Goal: Task Accomplishment & Management: Use online tool/utility

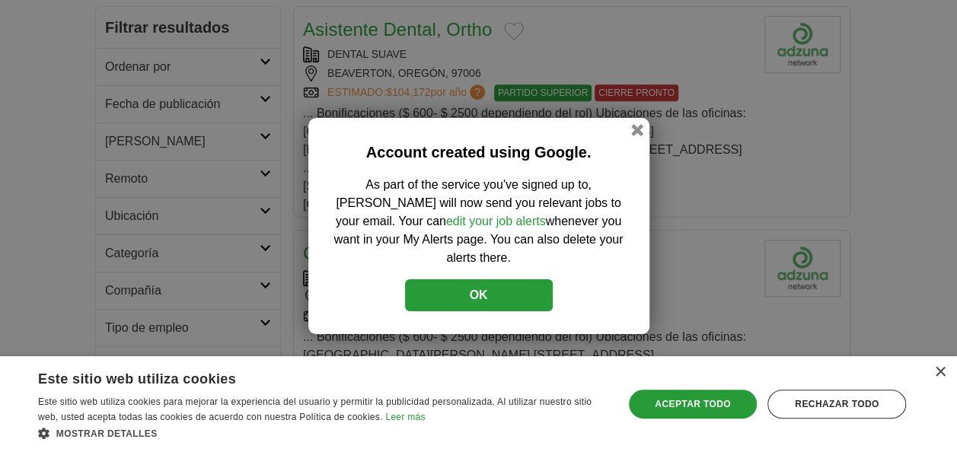
scroll to position [439, 0]
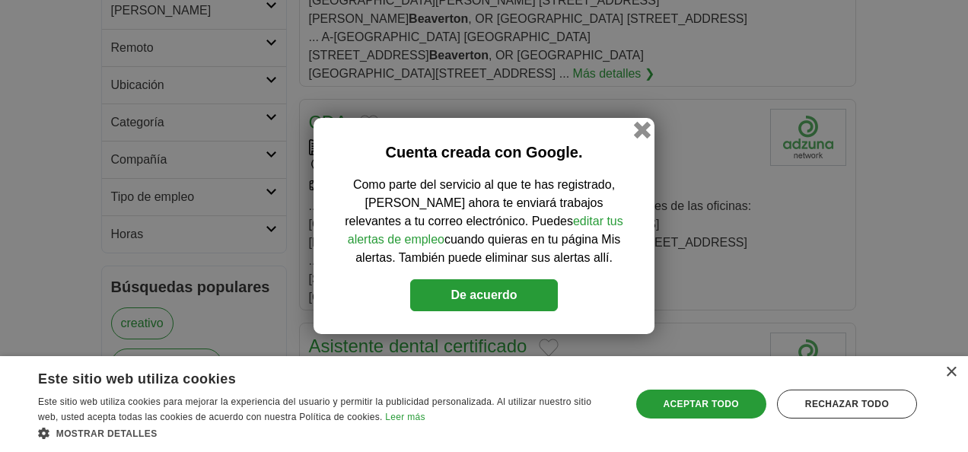
click at [644, 132] on button "button" at bounding box center [642, 130] width 17 height 17
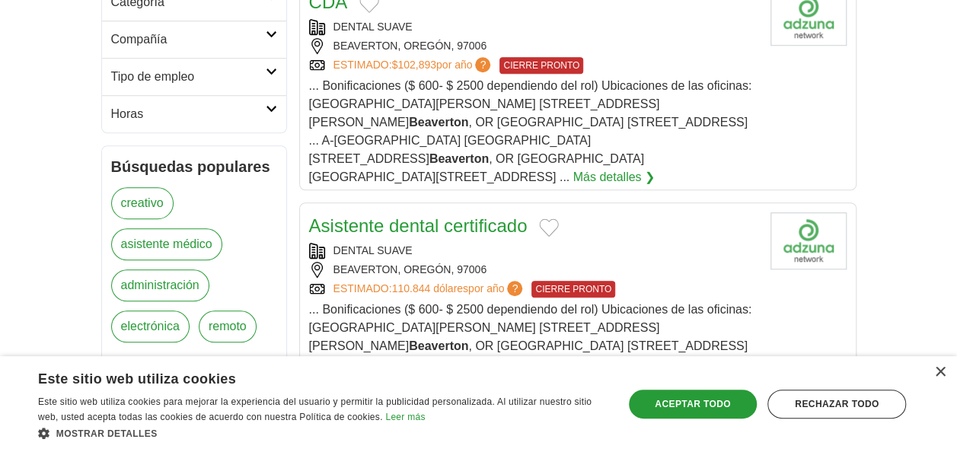
scroll to position [557, 0]
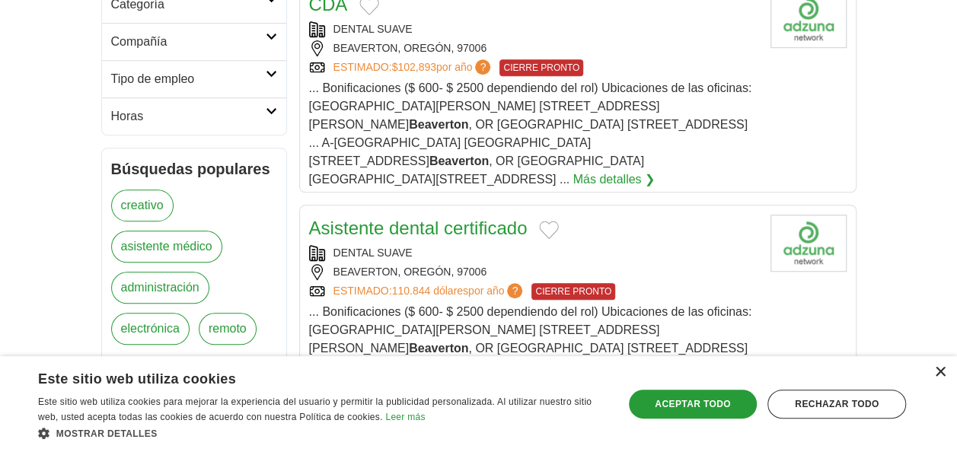
click at [938, 373] on div "×" at bounding box center [939, 372] width 11 height 11
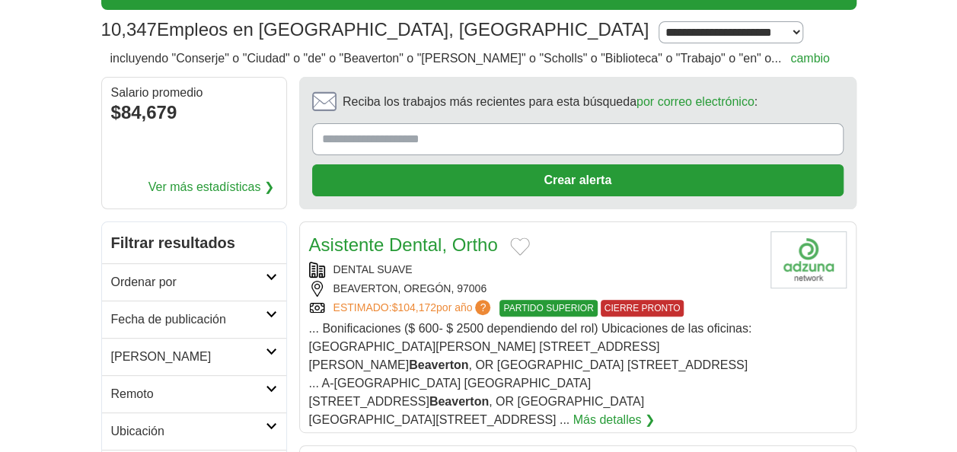
scroll to position [0, 0]
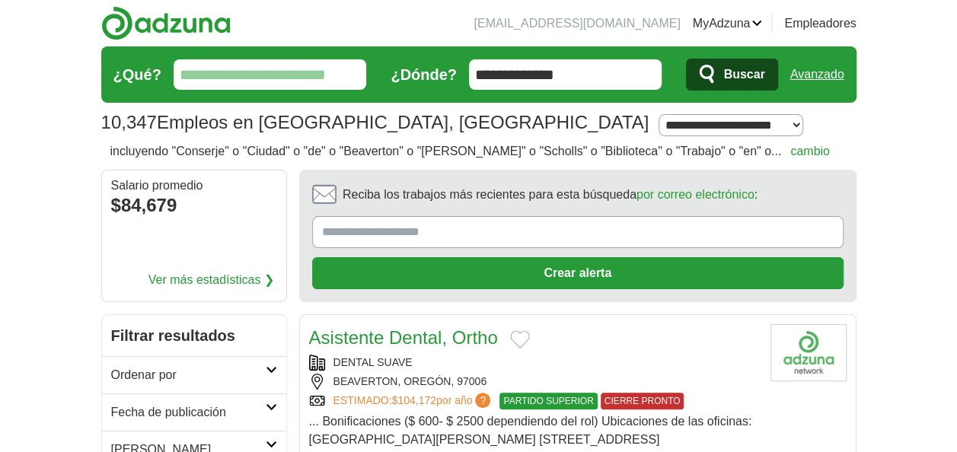
click at [282, 72] on input "¿Qué?" at bounding box center [270, 74] width 193 height 30
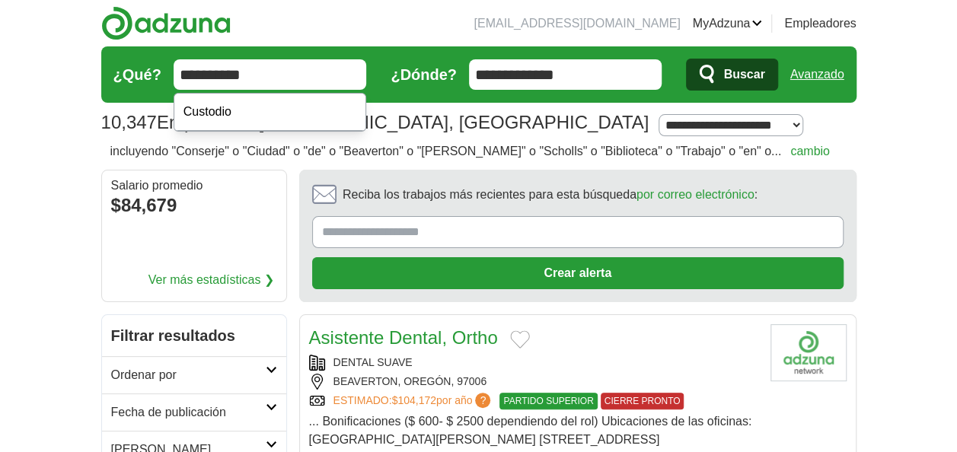
type input "*********"
click at [722, 63] on button "Buscar" at bounding box center [731, 75] width 91 height 32
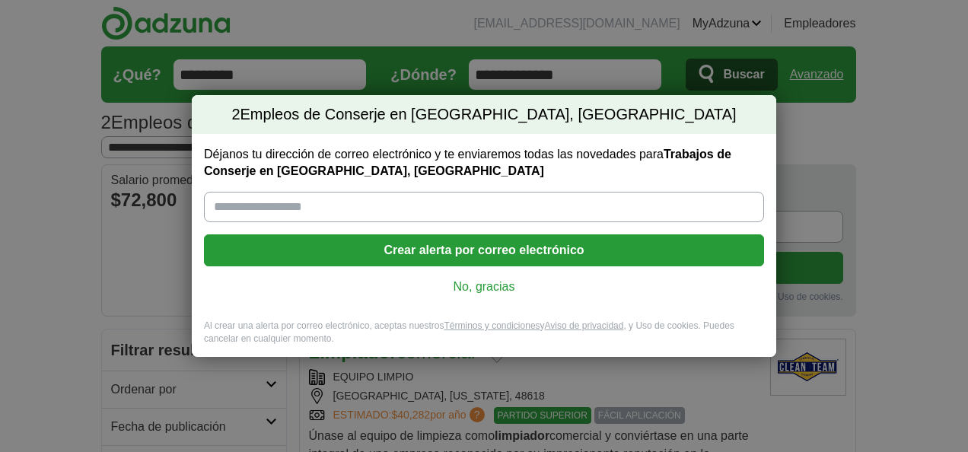
click at [308, 207] on input "Déjanos tu dirección de correo electrónico y te enviaremos todas las novedades …" at bounding box center [484, 207] width 560 height 30
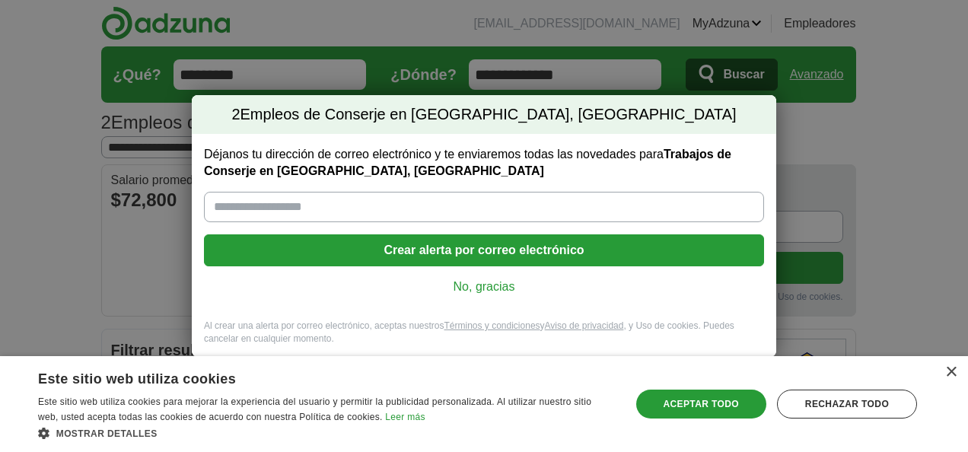
type input "**********"
click at [433, 247] on button "Crear alerta por correo electrónico" at bounding box center [484, 250] width 560 height 32
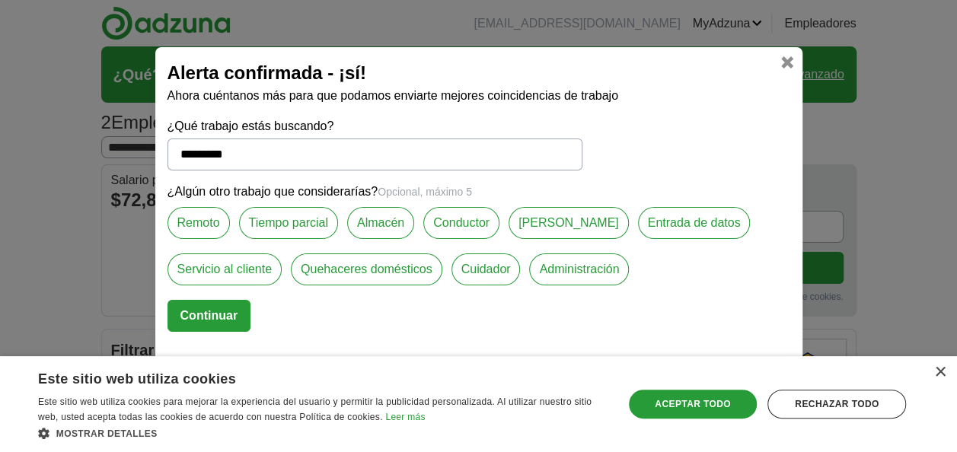
click at [206, 320] on button "Continuar" at bounding box center [209, 316] width 84 height 32
select select "*"
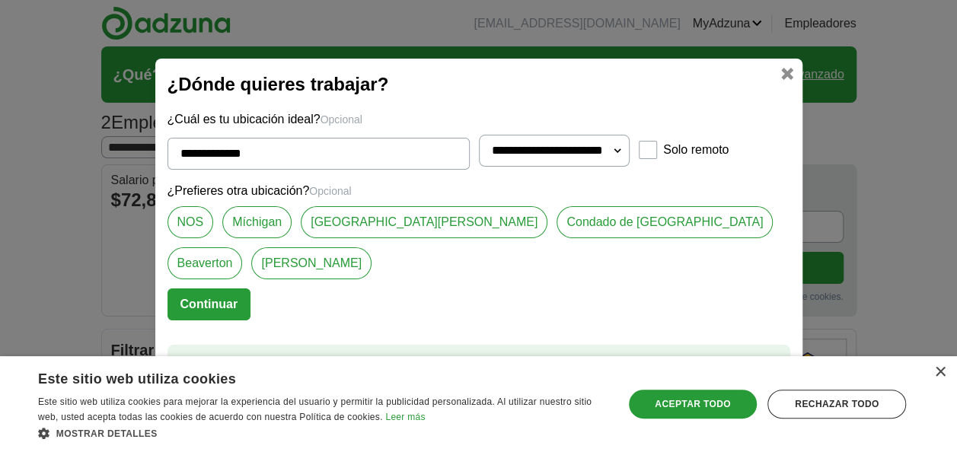
click at [244, 288] on button "Continuar" at bounding box center [209, 304] width 84 height 32
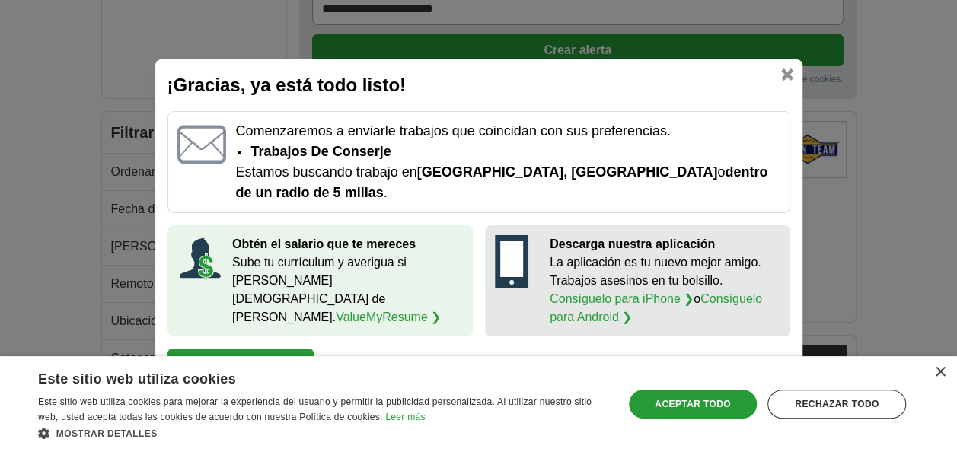
scroll to position [216, 0]
click at [782, 78] on link at bounding box center [787, 75] width 12 height 12
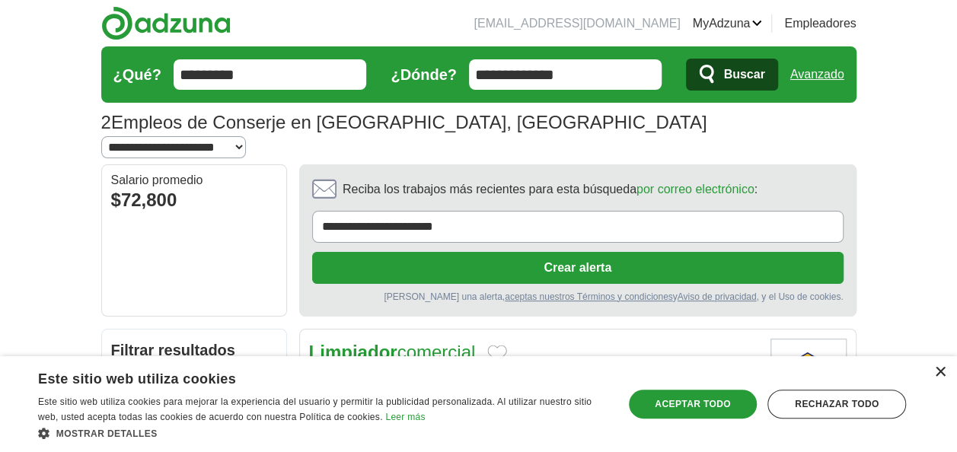
click at [941, 368] on div "×" at bounding box center [939, 372] width 11 height 11
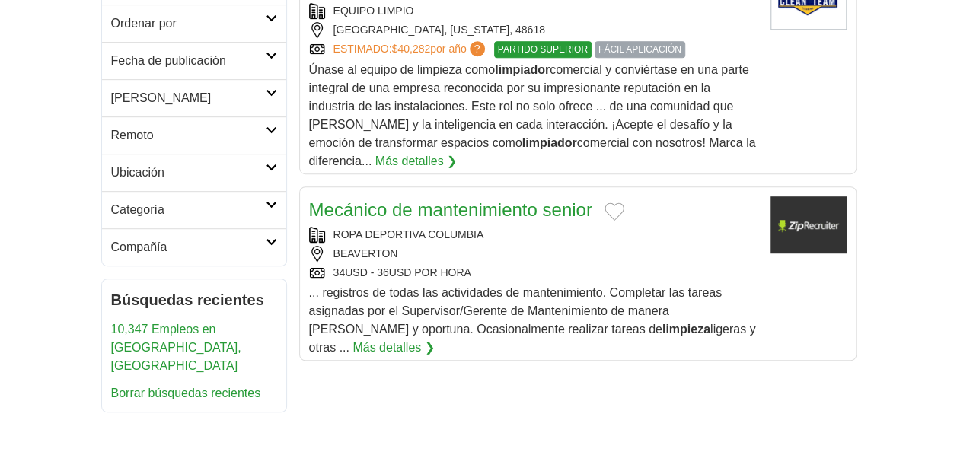
scroll to position [413, 0]
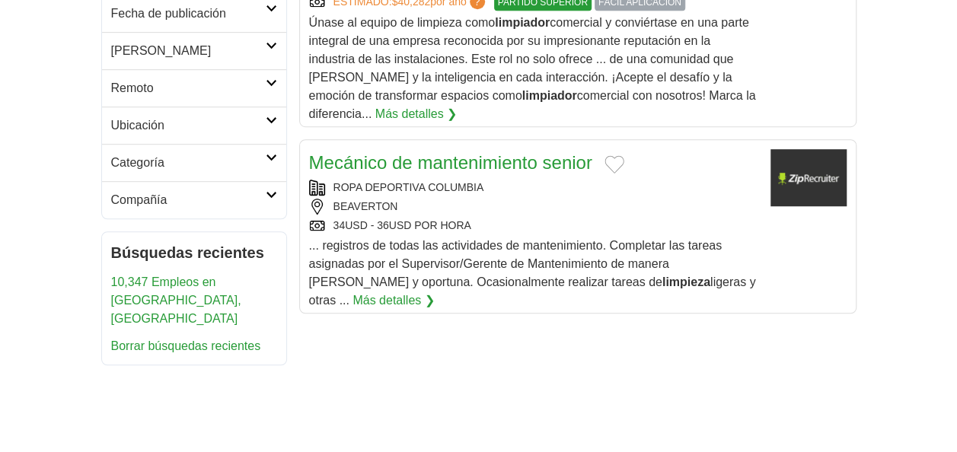
click at [270, 181] on link "Compañía" at bounding box center [194, 199] width 184 height 37
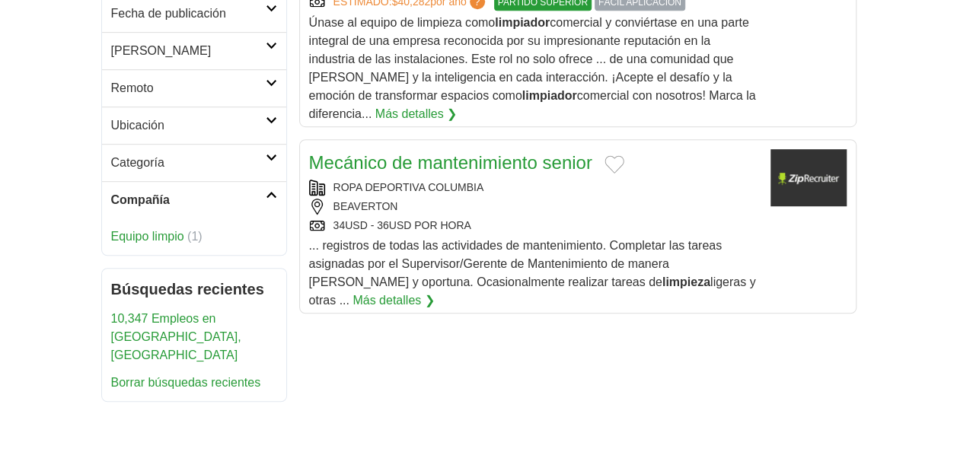
click at [198, 230] on span "(1)" at bounding box center [194, 236] width 15 height 13
click at [135, 230] on link "Equipo limpio" at bounding box center [147, 236] width 73 height 13
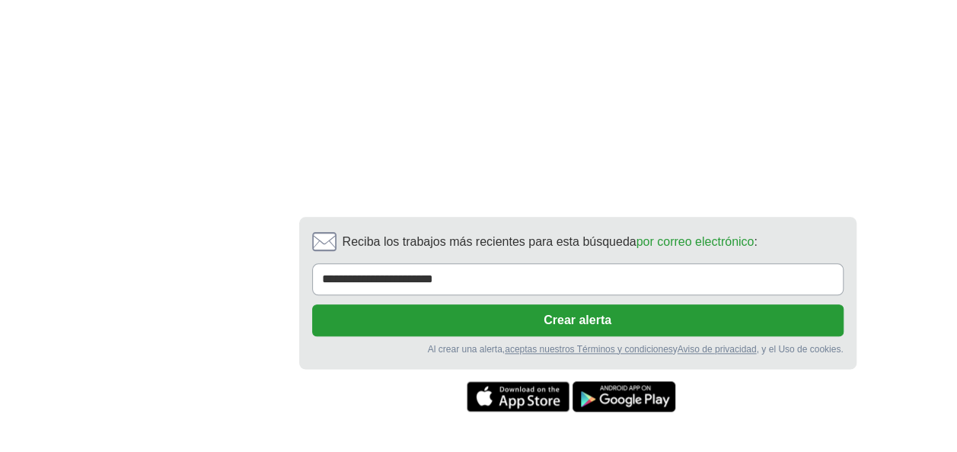
scroll to position [712, 0]
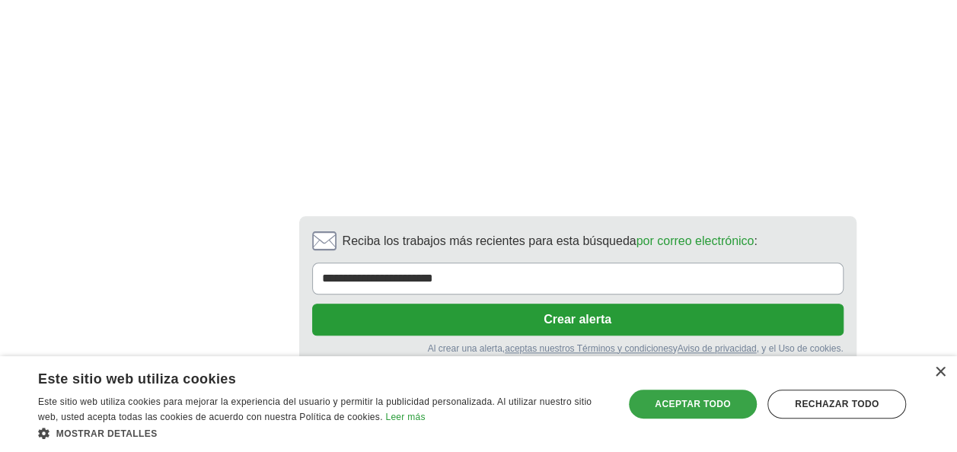
click at [699, 399] on div "Aceptar todo" at bounding box center [693, 404] width 129 height 29
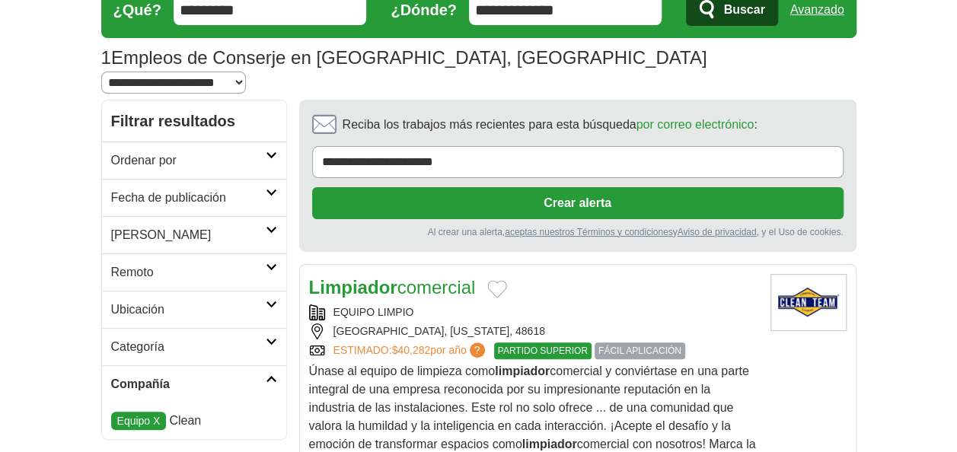
scroll to position [0, 0]
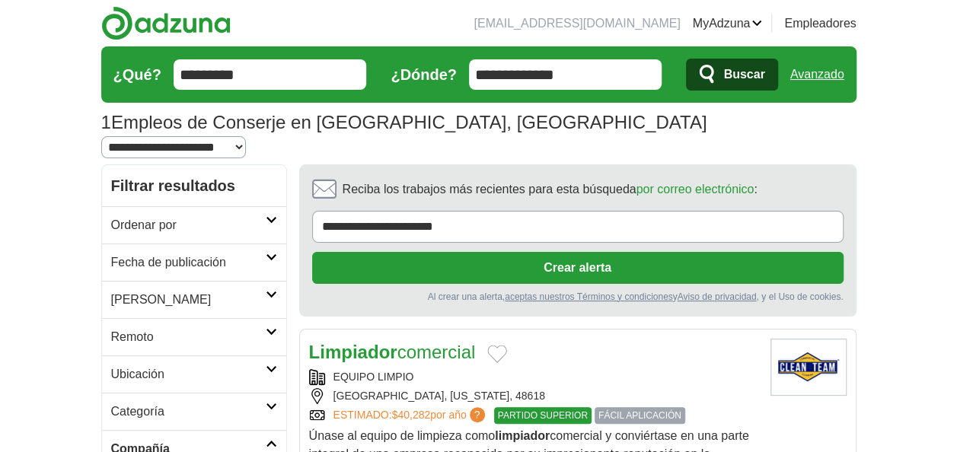
click at [280, 70] on input "*********" at bounding box center [270, 74] width 193 height 30
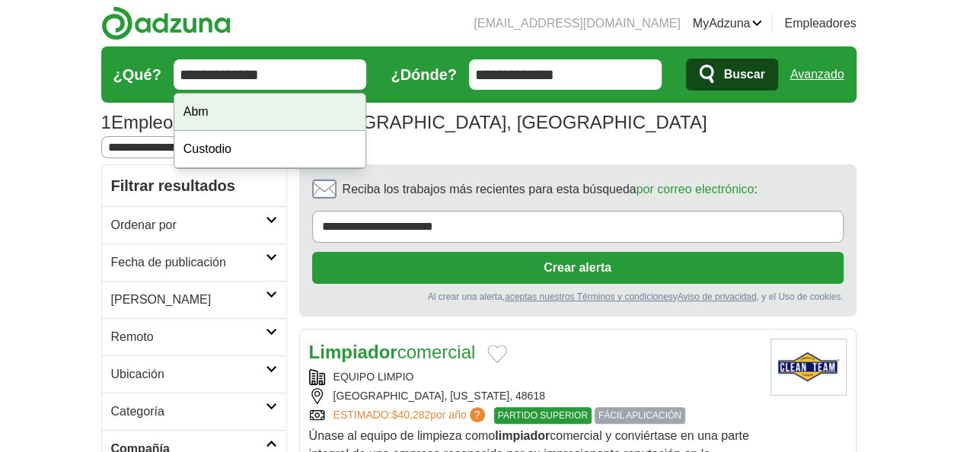
click at [295, 108] on div "Abm" at bounding box center [270, 112] width 192 height 37
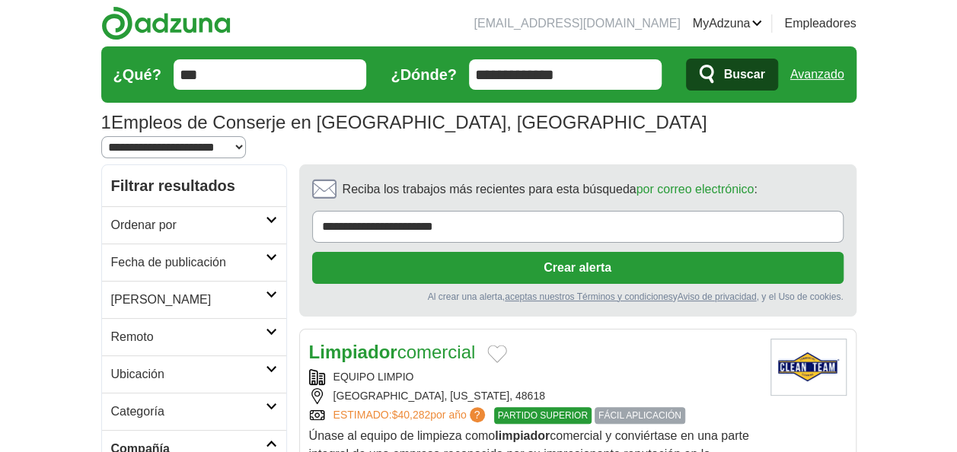
click at [286, 75] on input "***" at bounding box center [270, 74] width 193 height 30
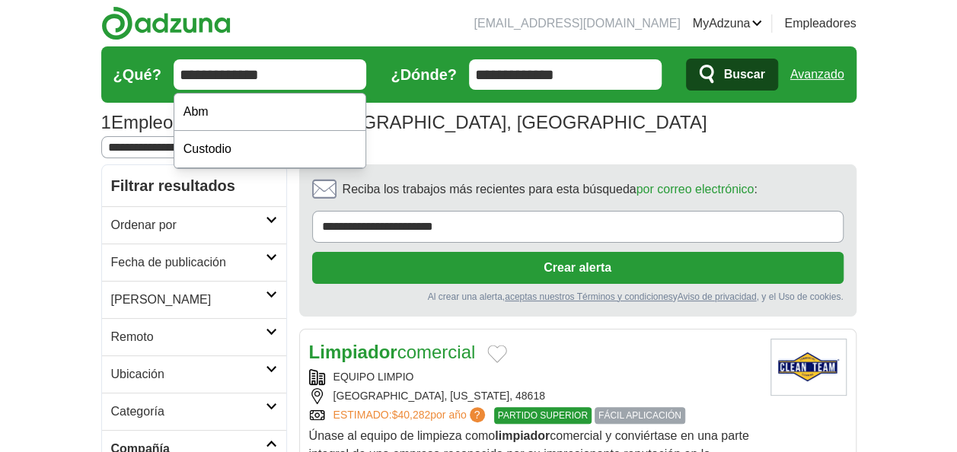
type input "**********"
click at [729, 69] on span "Buscar" at bounding box center [743, 74] width 41 height 30
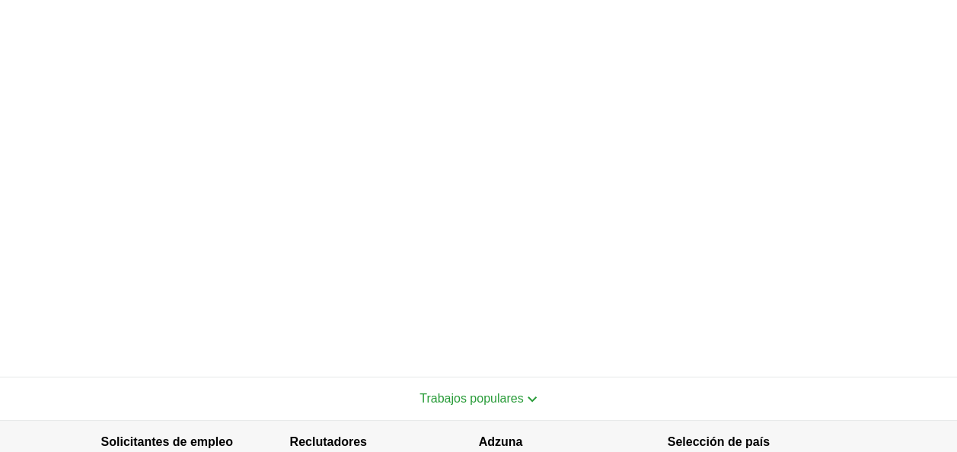
scroll to position [438, 0]
